Goal: Transaction & Acquisition: Book appointment/travel/reservation

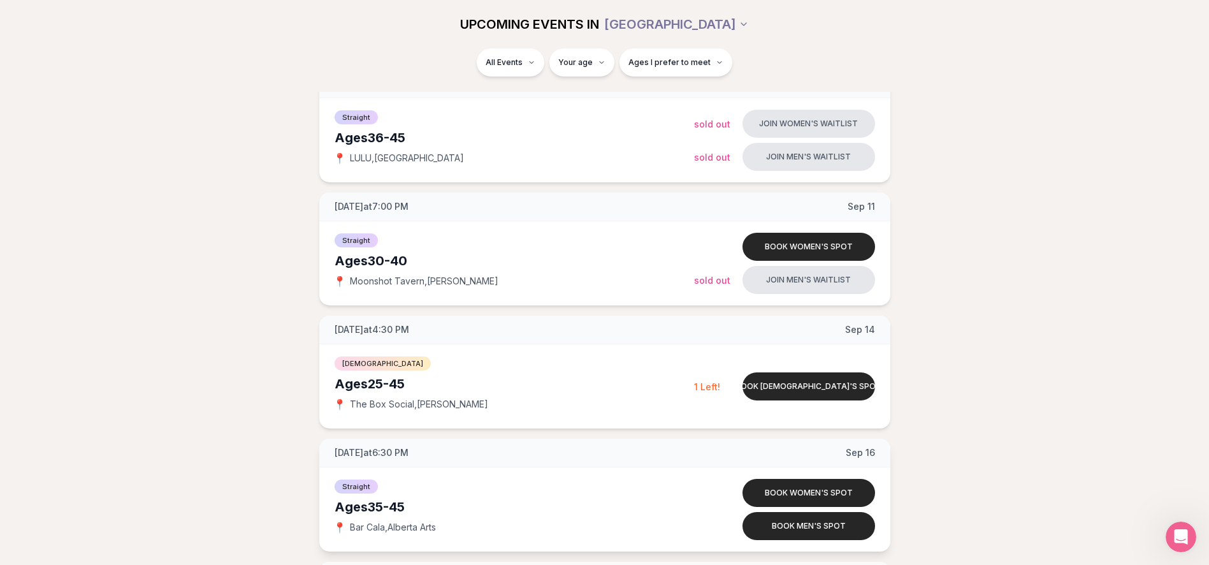
scroll to position [1593, 0]
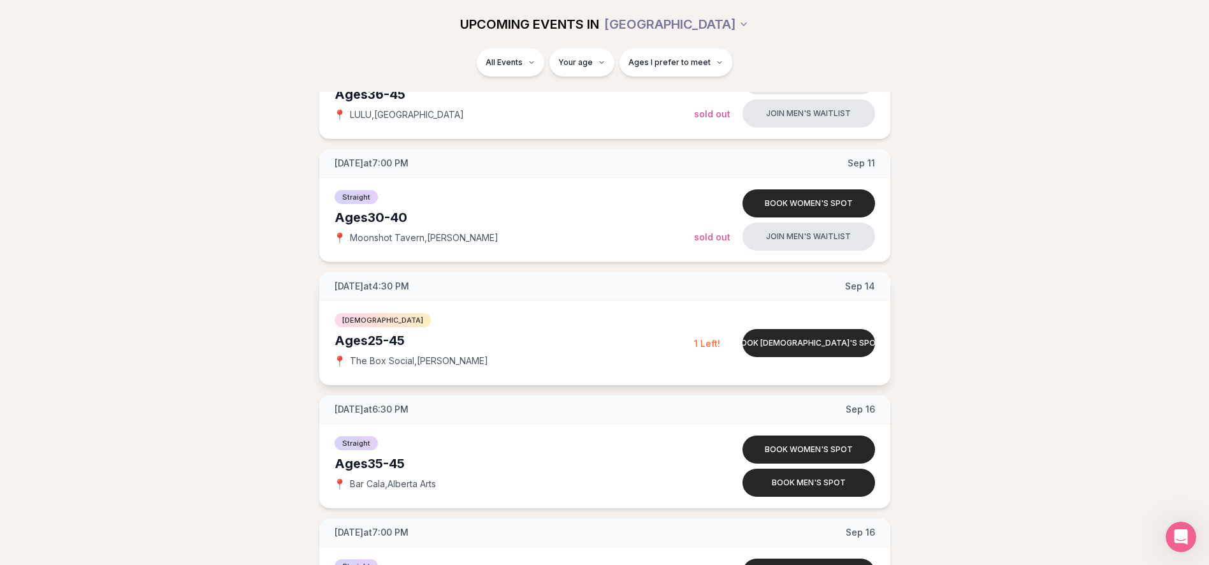
click at [363, 361] on span "The Box Social , [PERSON_NAME]" at bounding box center [419, 360] width 138 height 13
drag, startPoint x: 350, startPoint y: 359, endPoint x: 468, endPoint y: 351, distance: 118.2
click at [468, 351] on div "[DEMOGRAPHIC_DATA] Ages [DEMOGRAPHIC_DATA] 📍 The Box Social , [PERSON_NAME]" at bounding box center [514, 343] width 359 height 64
drag, startPoint x: 468, startPoint y: 351, endPoint x: 532, endPoint y: 361, distance: 65.2
click at [532, 361] on div "📍 The Box Social , [PERSON_NAME]" at bounding box center [514, 360] width 359 height 13
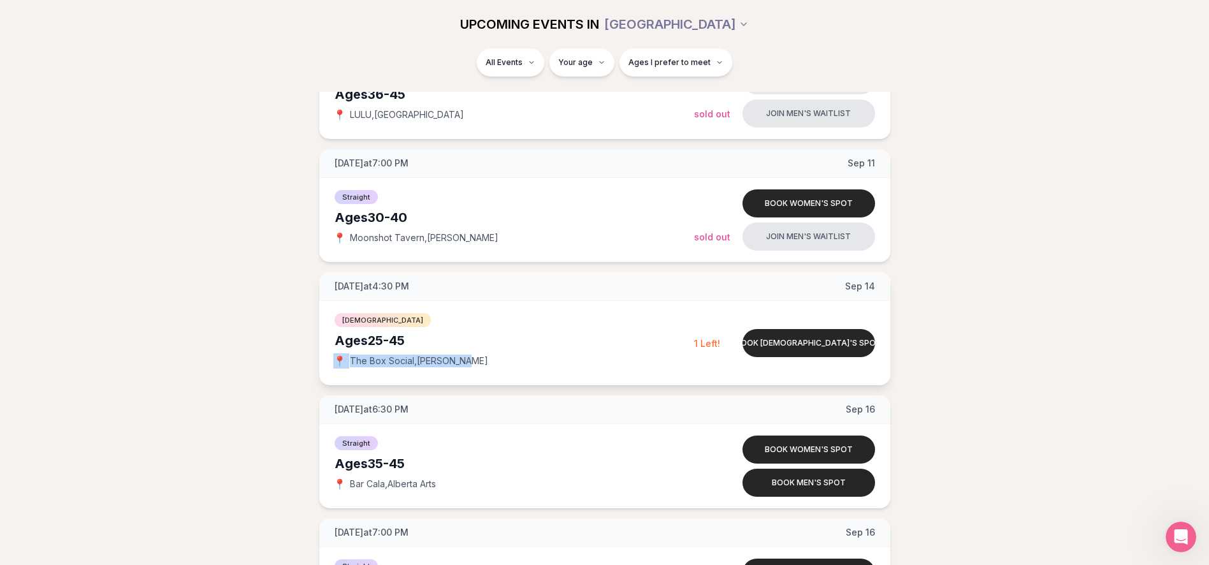
drag, startPoint x: 475, startPoint y: 365, endPoint x: 335, endPoint y: 384, distance: 141.5
click at [335, 384] on div "[DEMOGRAPHIC_DATA] Ages [DEMOGRAPHIC_DATA] 📍 The Box Social , N [PERSON_NAME] B…" at bounding box center [604, 343] width 571 height 84
drag, startPoint x: 335, startPoint y: 384, endPoint x: 467, endPoint y: 370, distance: 133.3
click at [467, 370] on div "[DEMOGRAPHIC_DATA] Ages [DEMOGRAPHIC_DATA] 📍 The Box Social , [PERSON_NAME]" at bounding box center [514, 343] width 359 height 64
click at [796, 343] on button "Book [DEMOGRAPHIC_DATA]'s spot" at bounding box center [808, 343] width 133 height 28
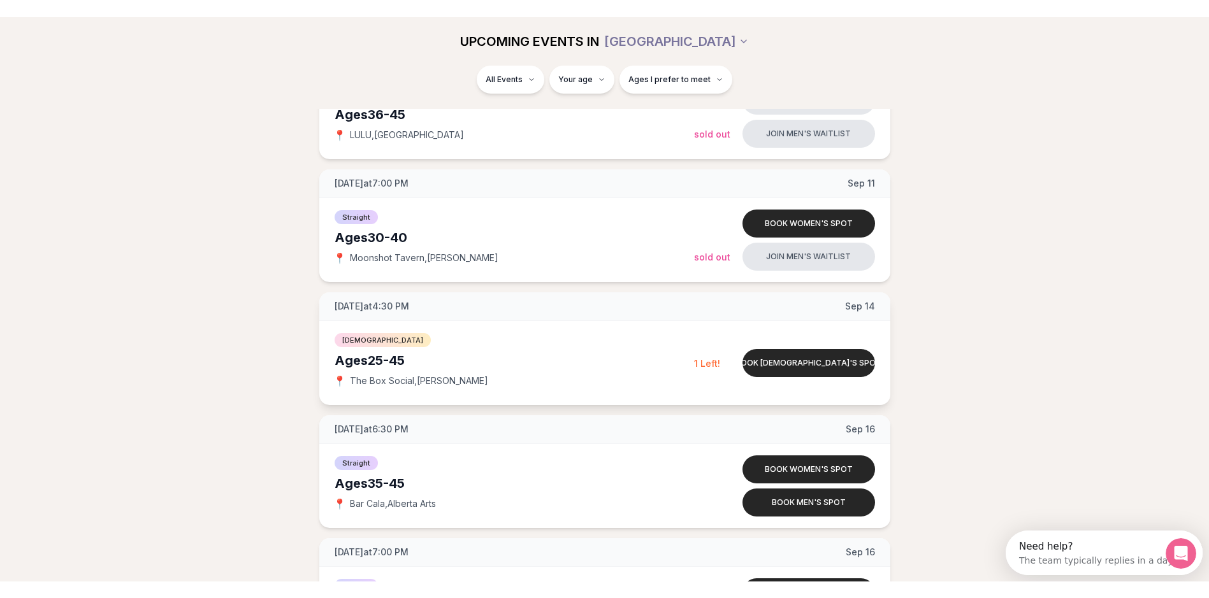
scroll to position [1608, 0]
